Goal: Task Accomplishment & Management: Manage account settings

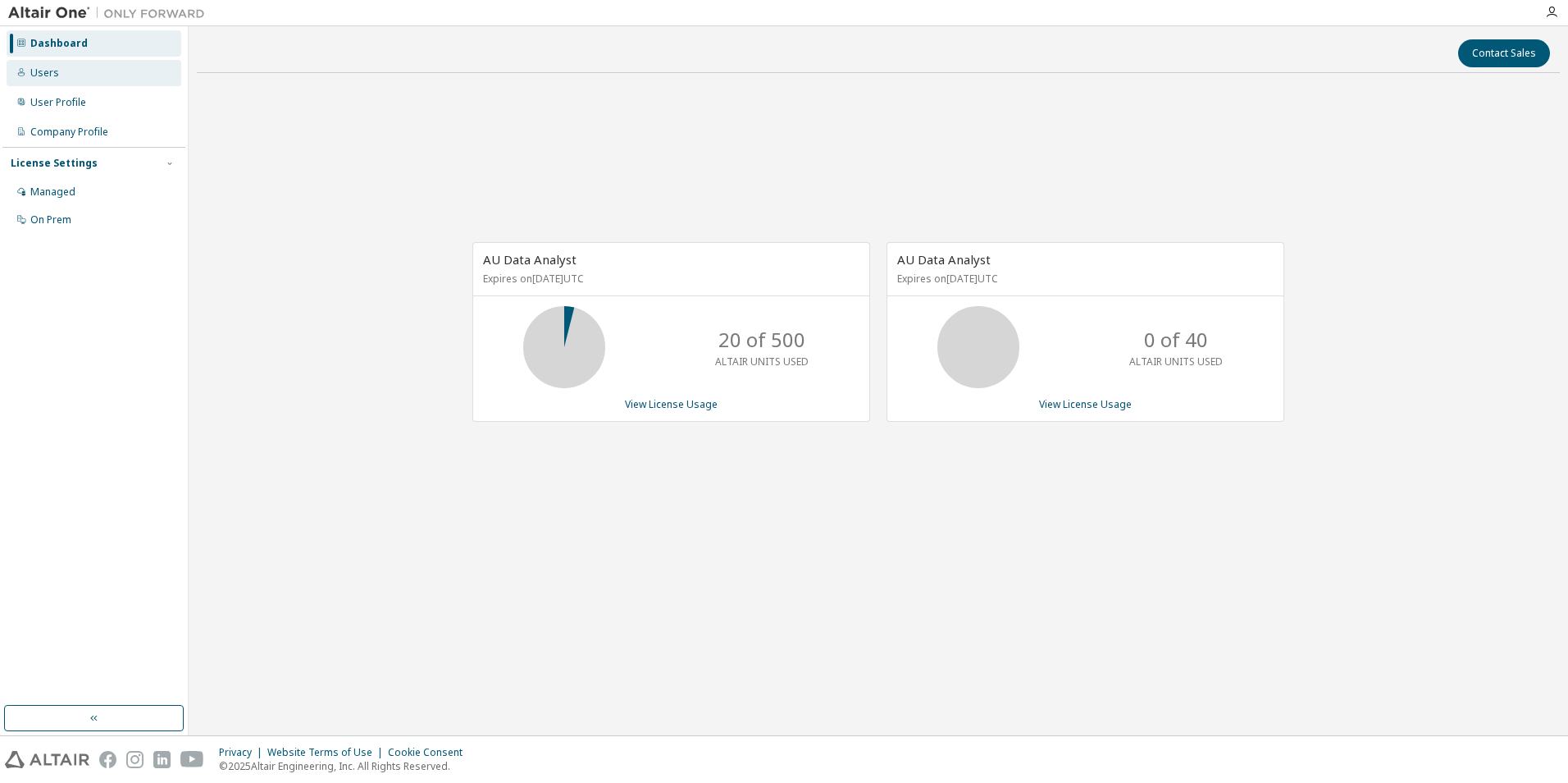
click at [84, 76] on div "Users" at bounding box center [94, 72] width 174 height 26
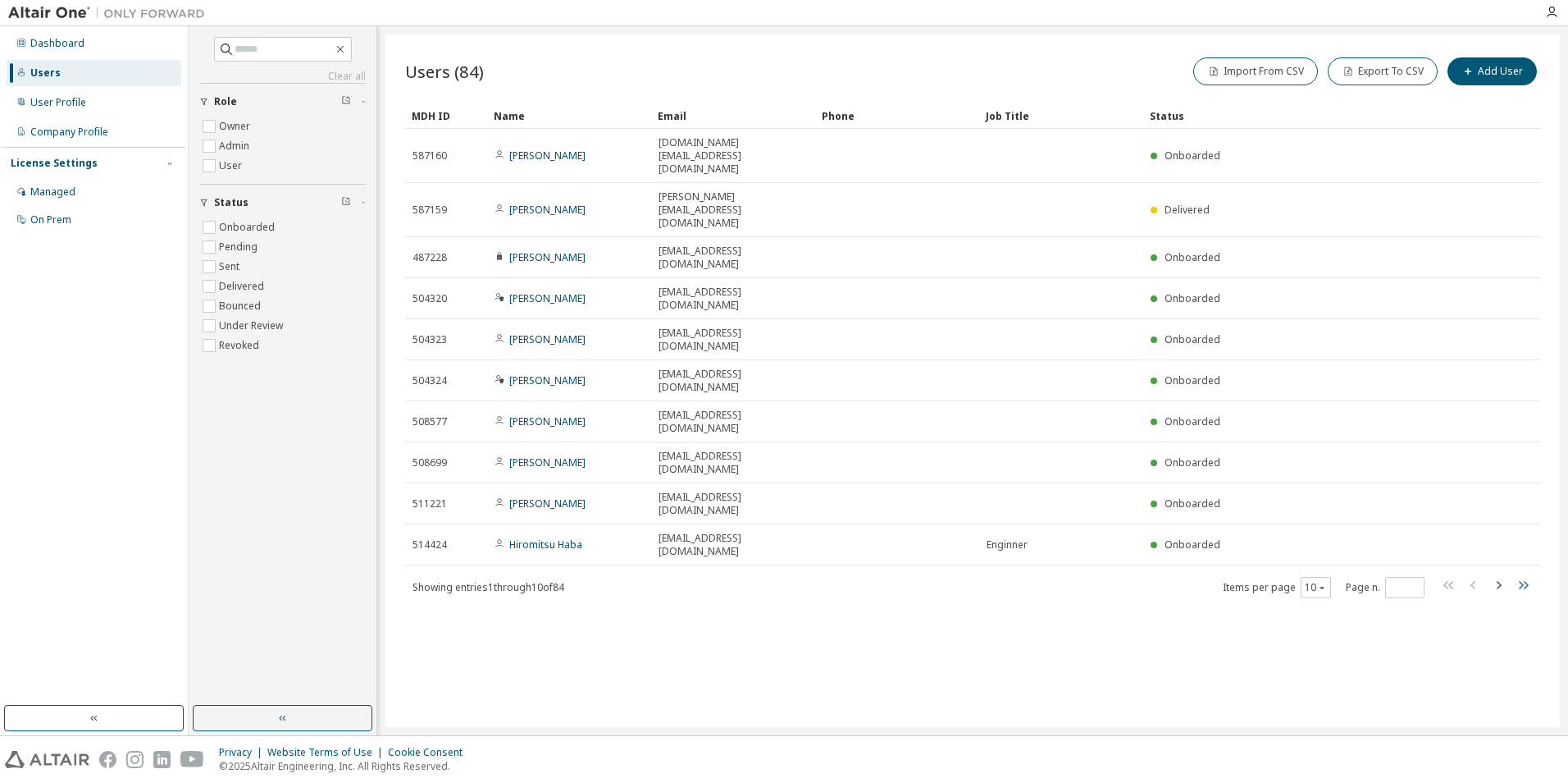
click at [1524, 575] on icon "button" at bounding box center [1523, 585] width 19 height 20
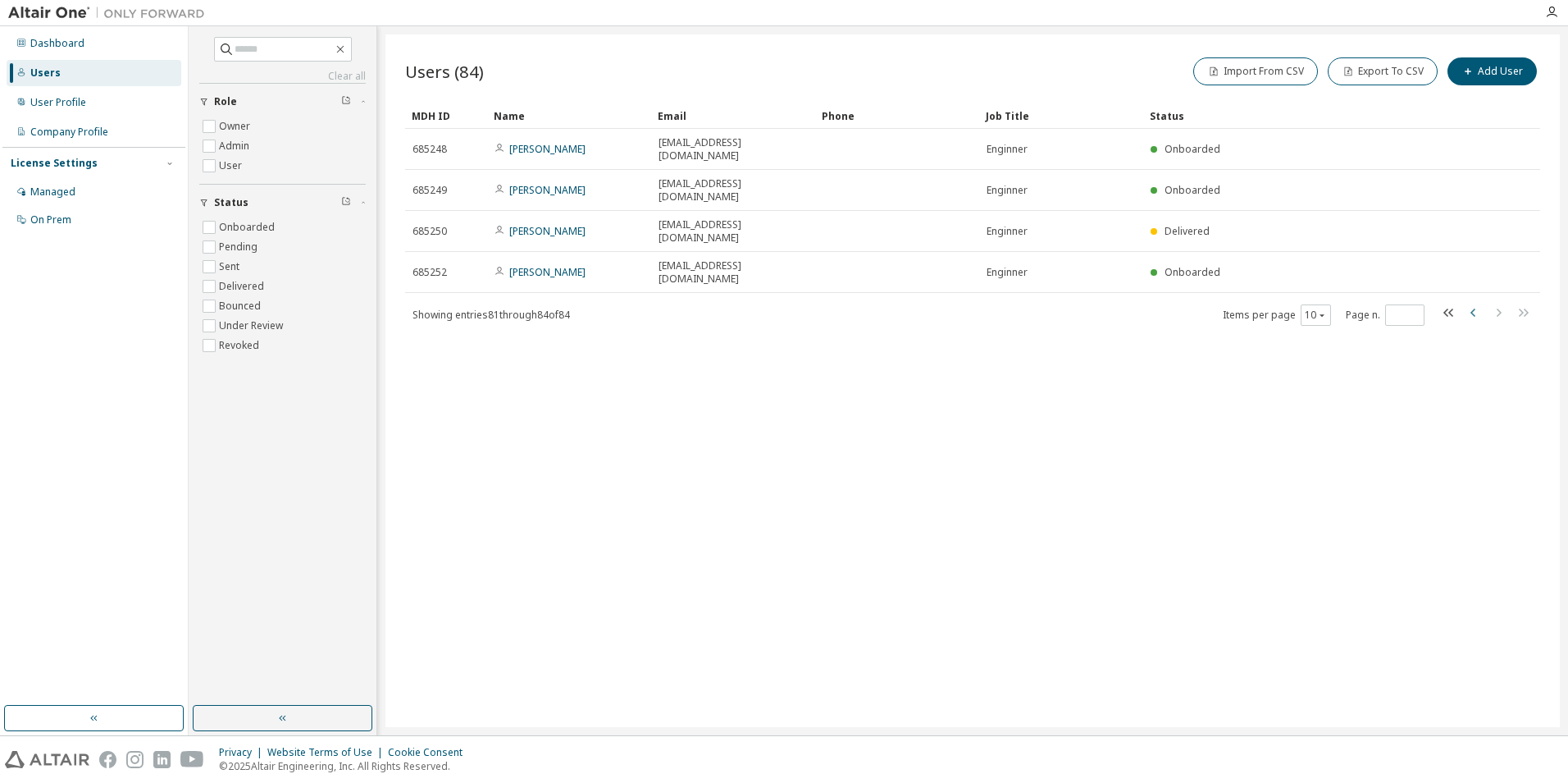
click at [1474, 308] on icon "button" at bounding box center [1472, 312] width 5 height 8
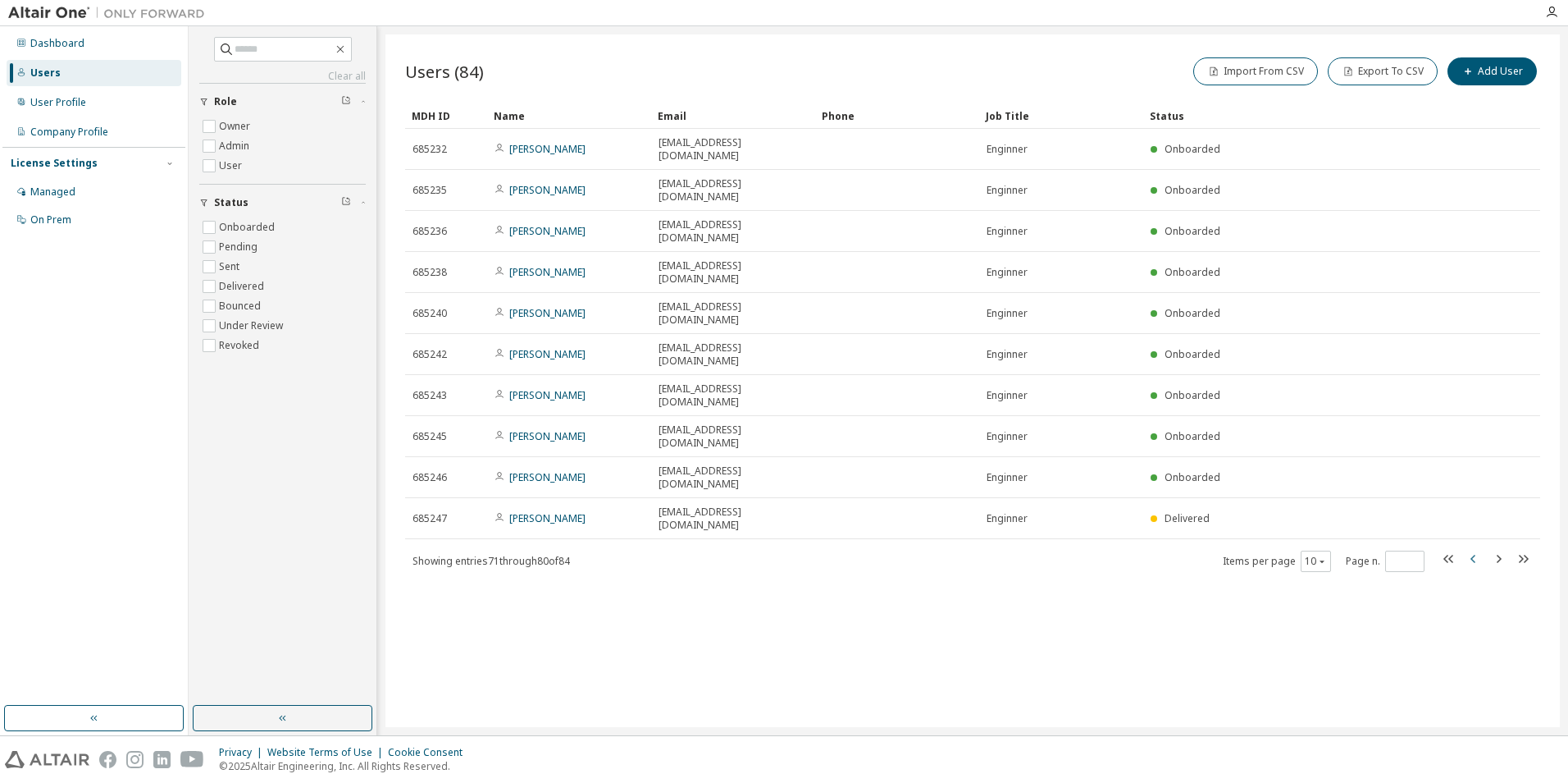
click at [1474, 549] on icon "button" at bounding box center [1474, 559] width 19 height 20
type input "*"
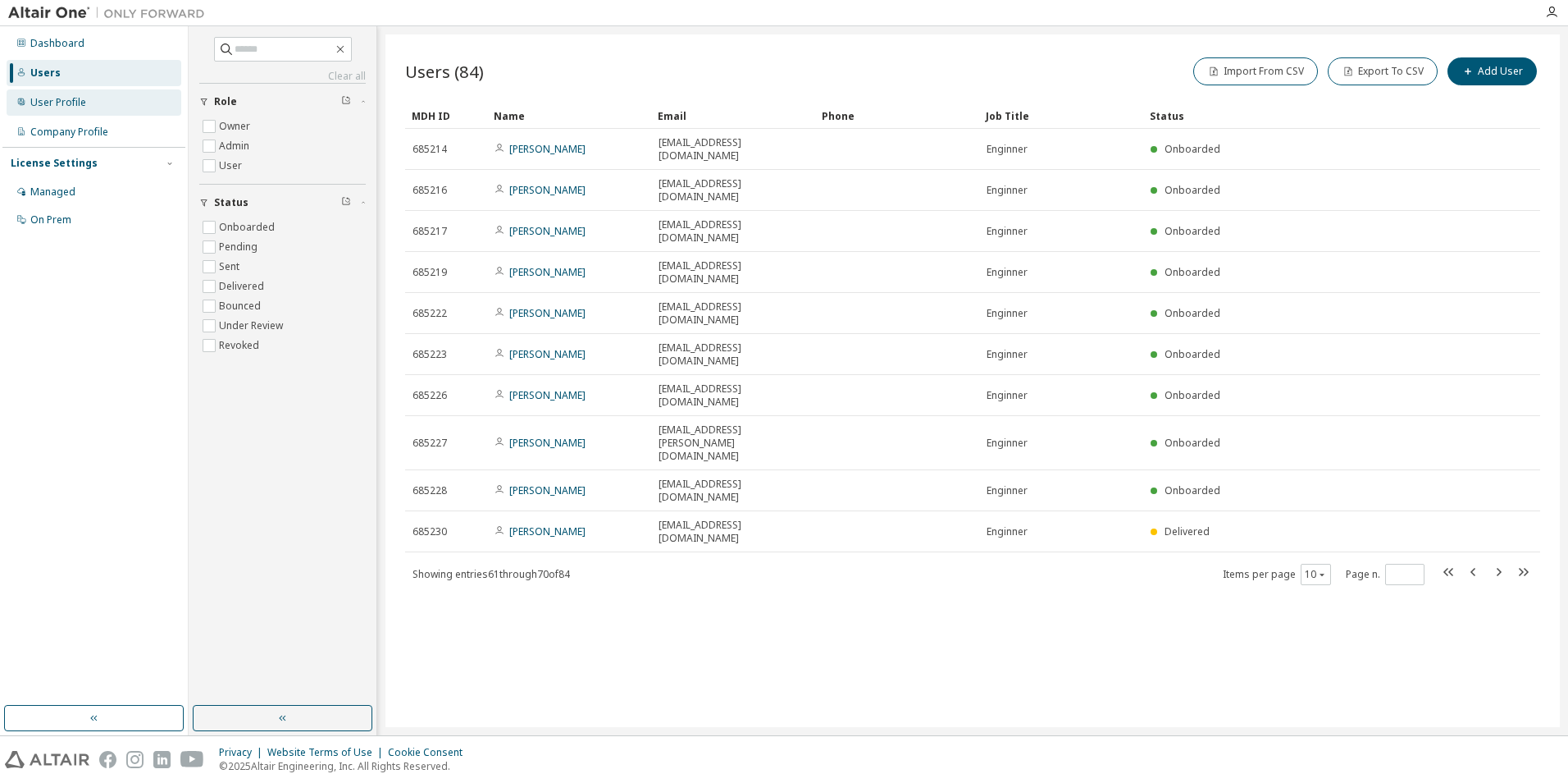
click at [64, 98] on div "User Profile" at bounding box center [57, 101] width 56 height 13
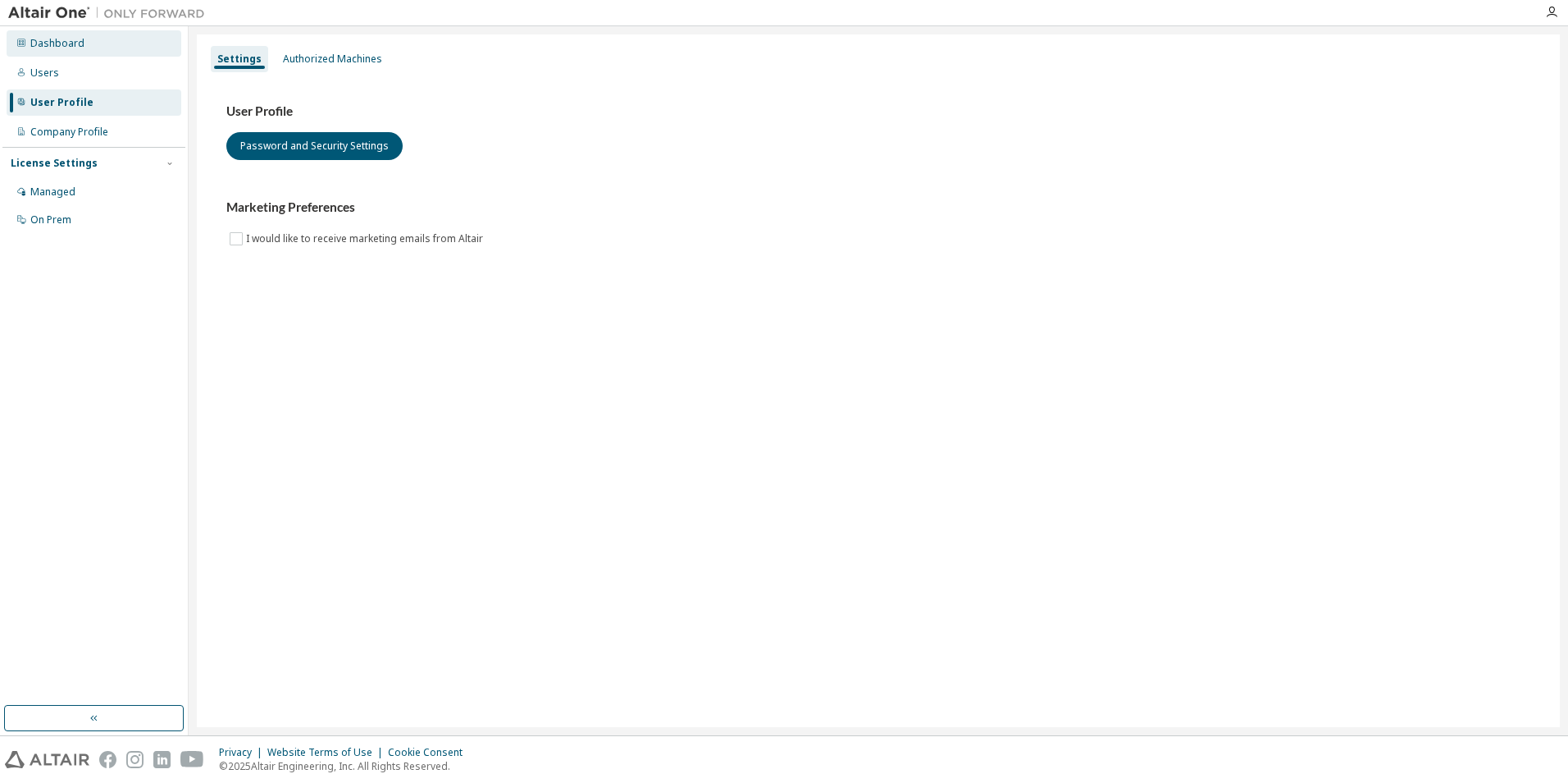
click at [60, 41] on div "Dashboard" at bounding box center [57, 43] width 55 height 13
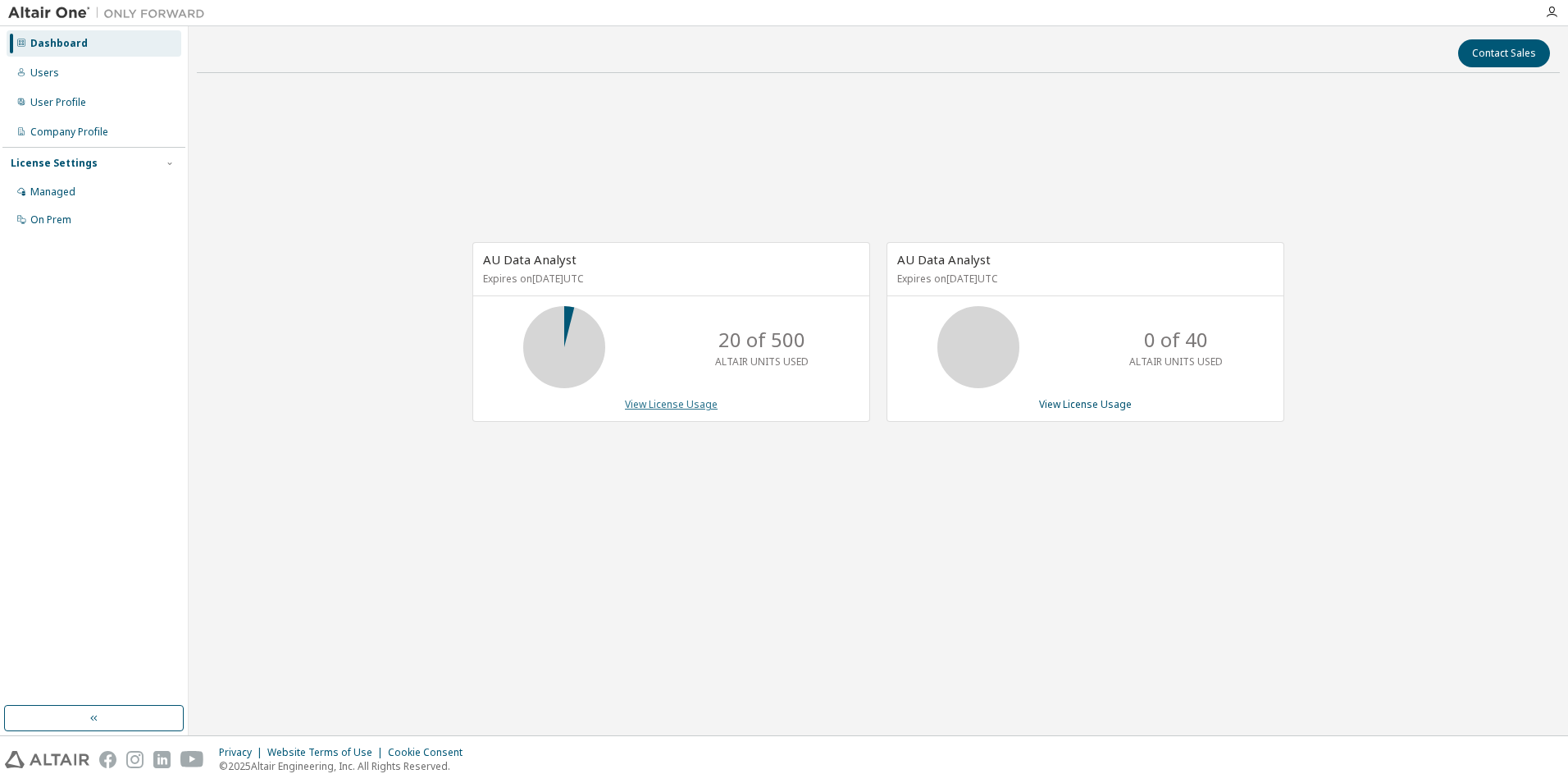
click at [669, 404] on link "View License Usage" at bounding box center [670, 404] width 93 height 14
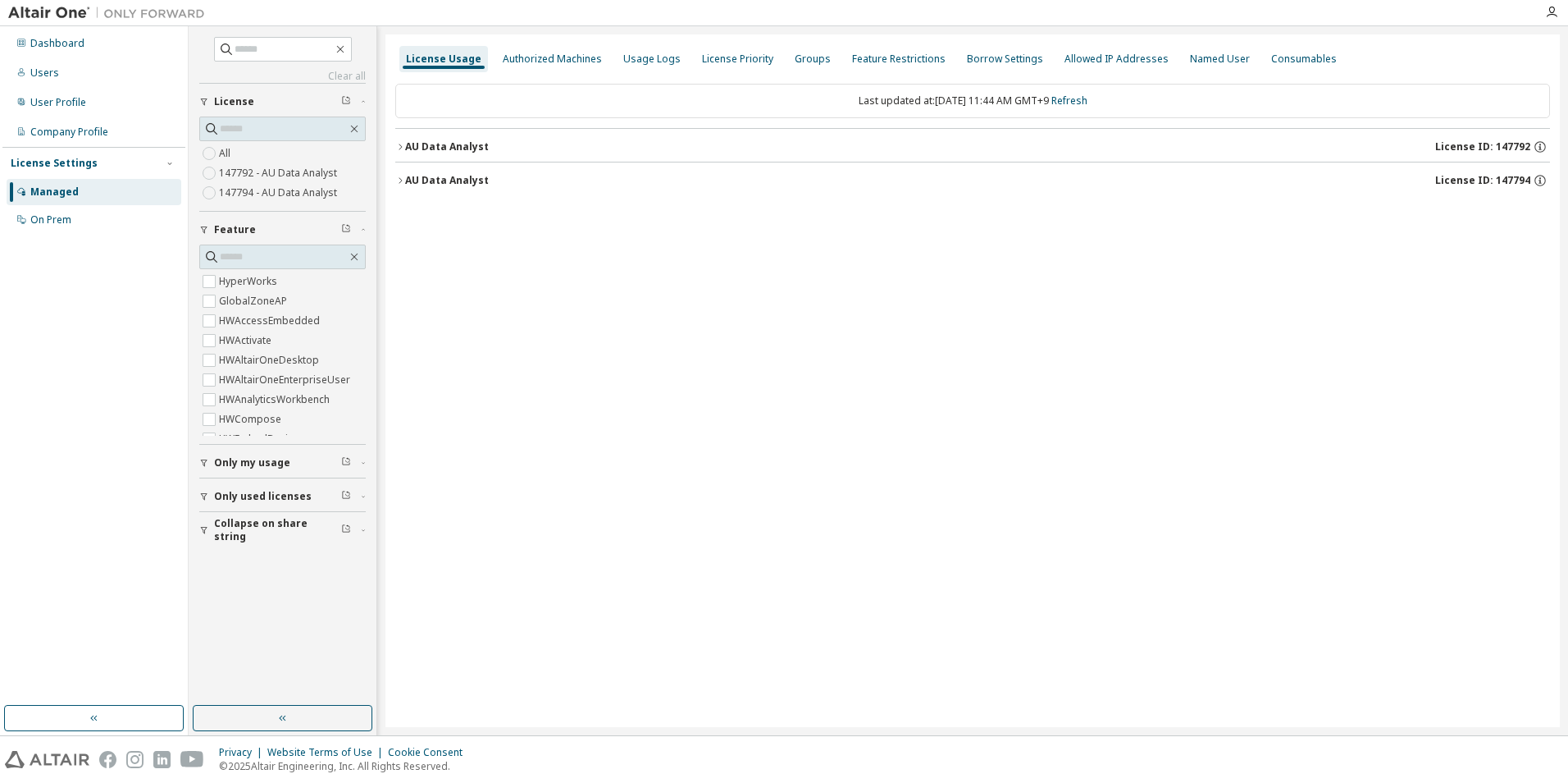
click at [402, 148] on icon "button" at bounding box center [401, 147] width 10 height 10
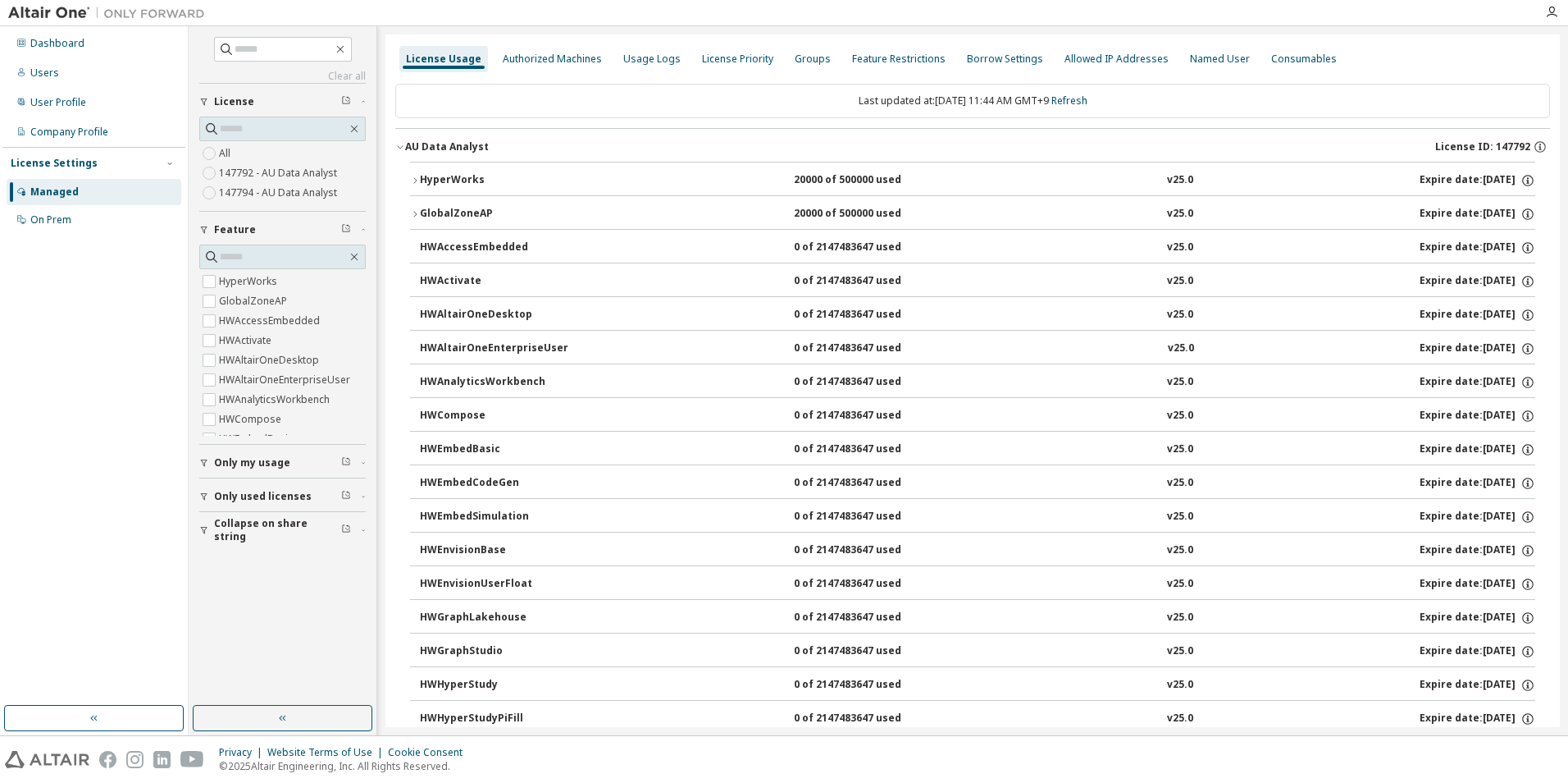
click at [454, 176] on div "HyperWorks" at bounding box center [494, 180] width 148 height 15
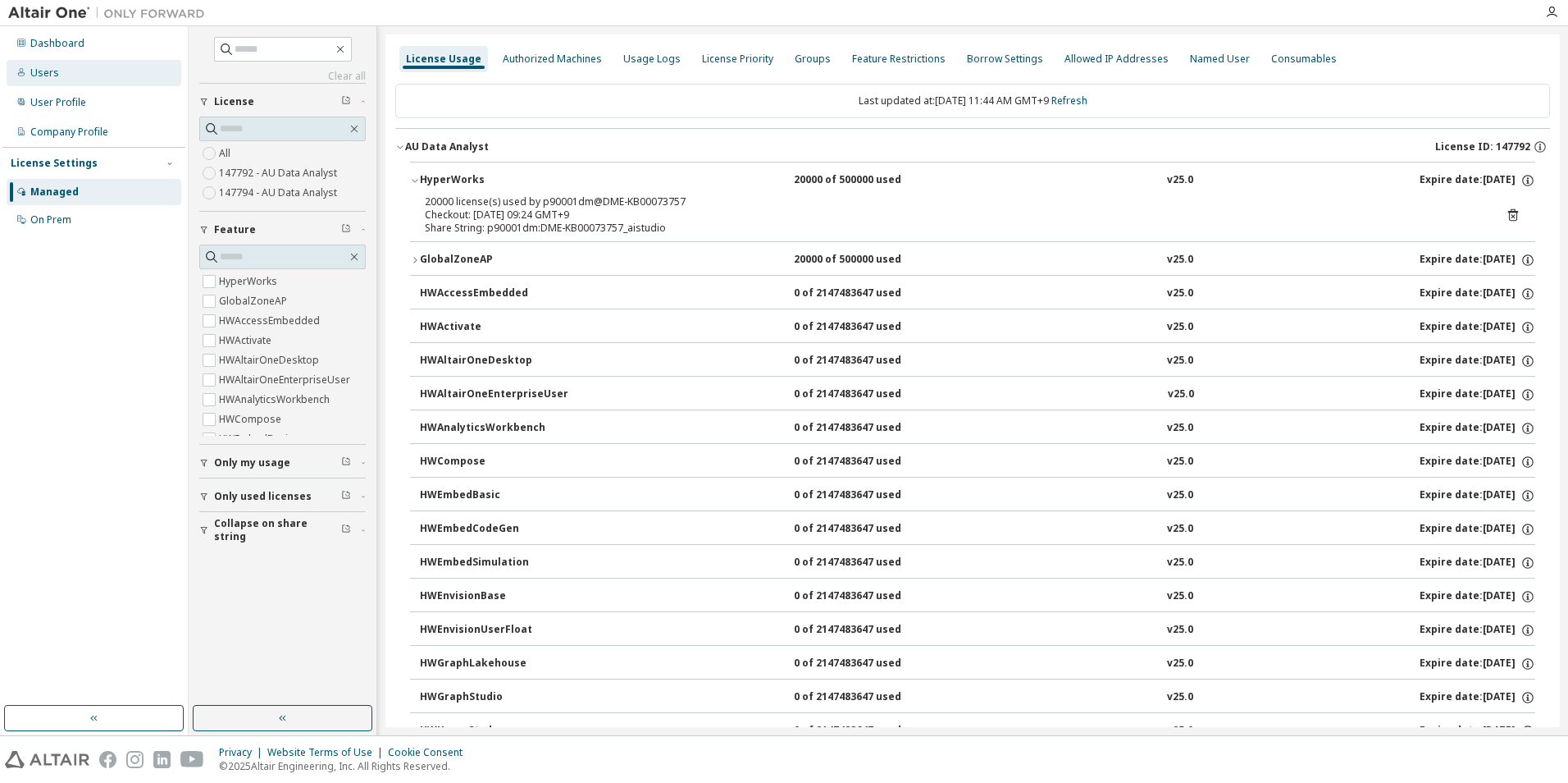
click at [54, 67] on div "Users" at bounding box center [44, 72] width 28 height 13
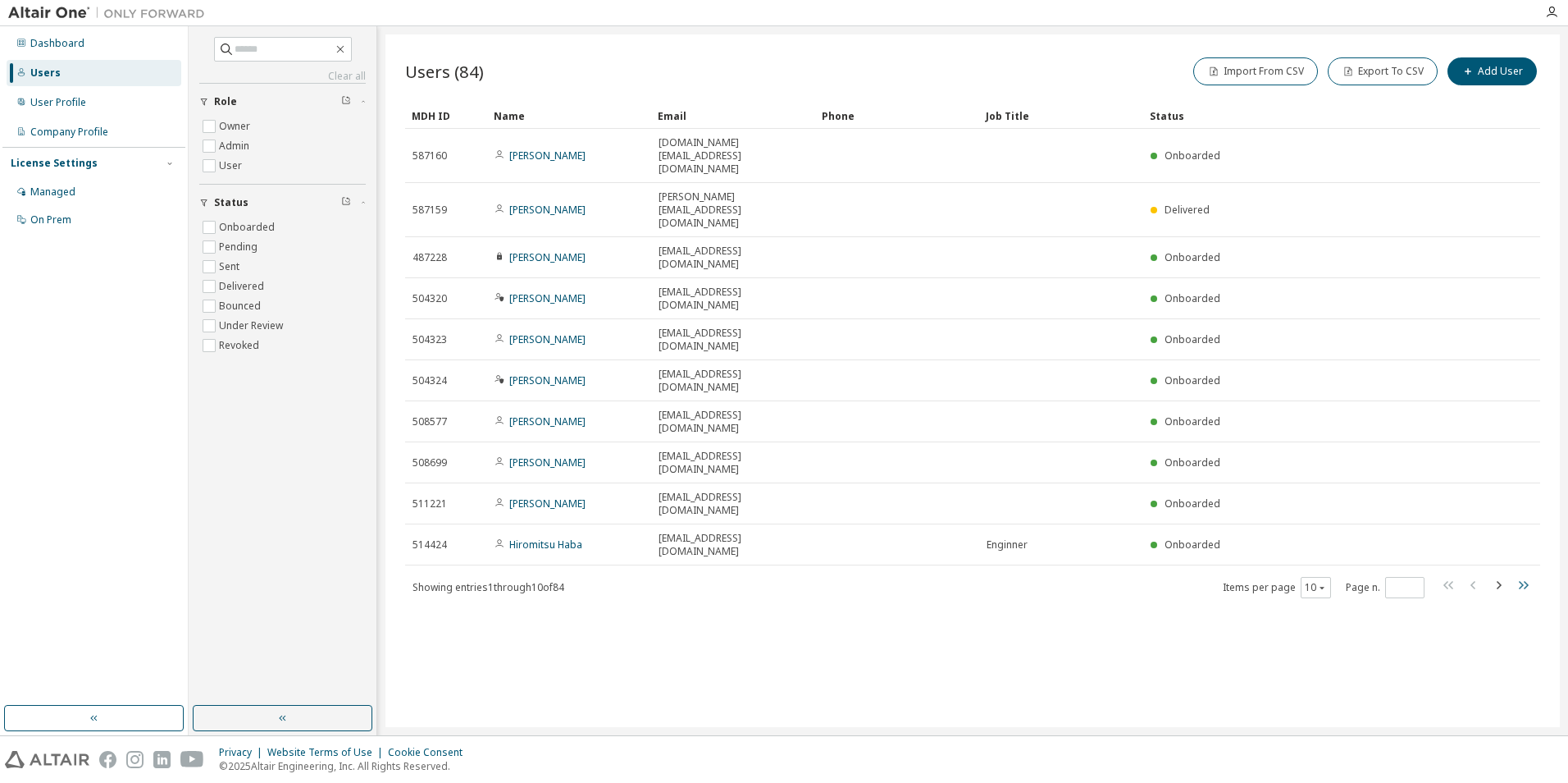
click at [1529, 575] on icon "button" at bounding box center [1523, 585] width 19 height 20
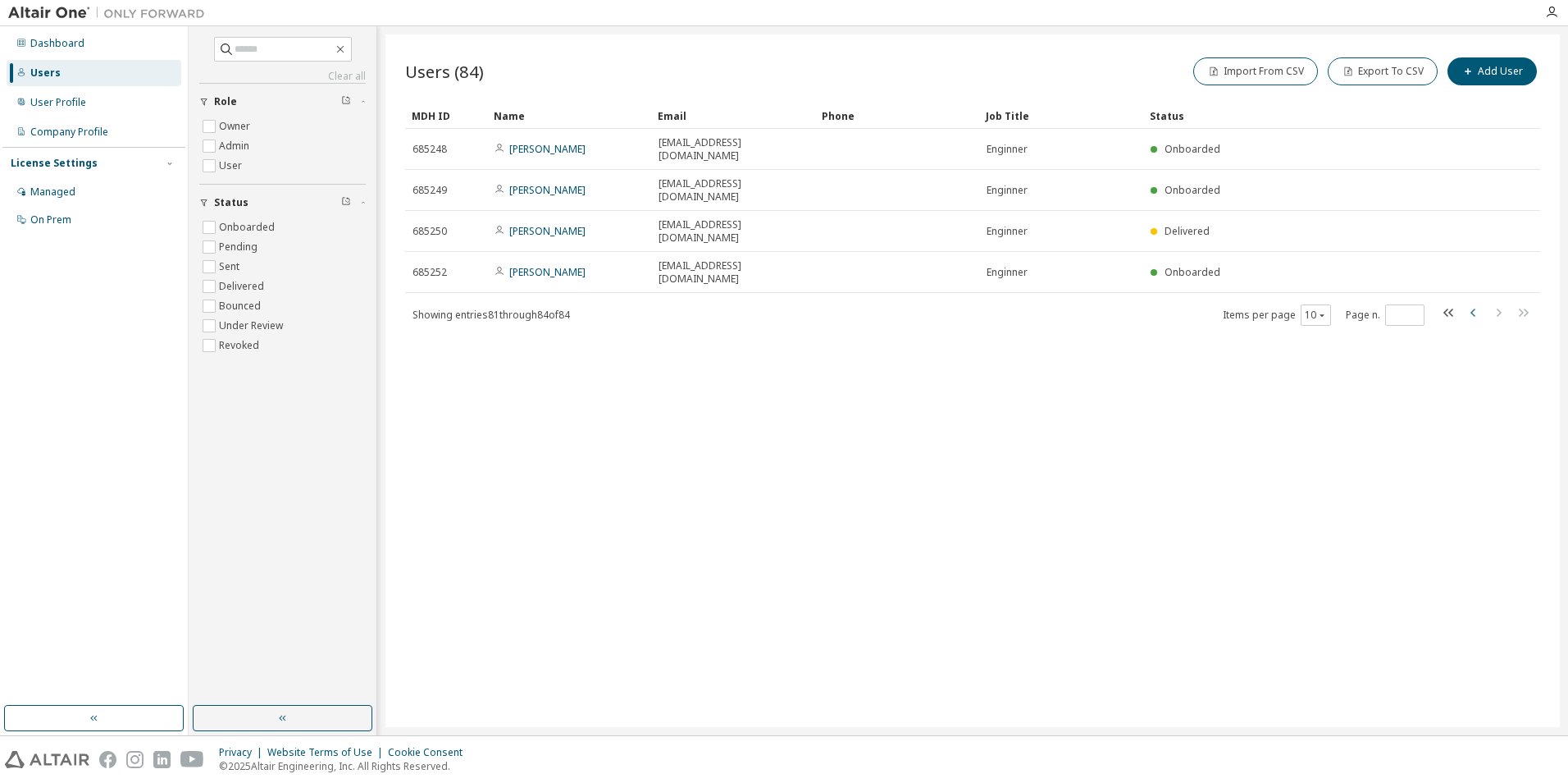
click at [1477, 303] on icon "button" at bounding box center [1474, 313] width 19 height 20
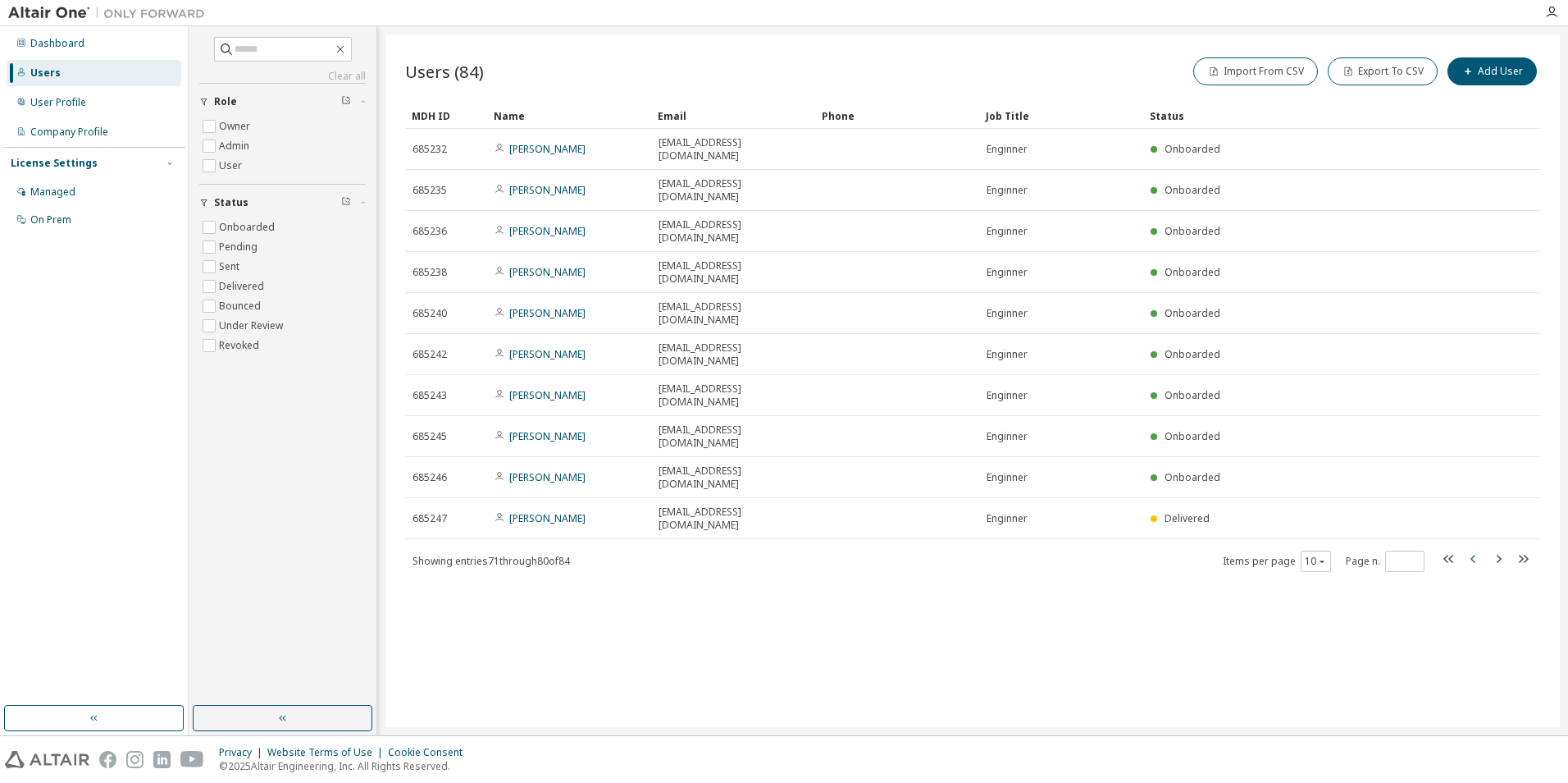
click at [1477, 549] on icon "button" at bounding box center [1474, 559] width 19 height 20
type input "*"
